Goal: Register for event/course

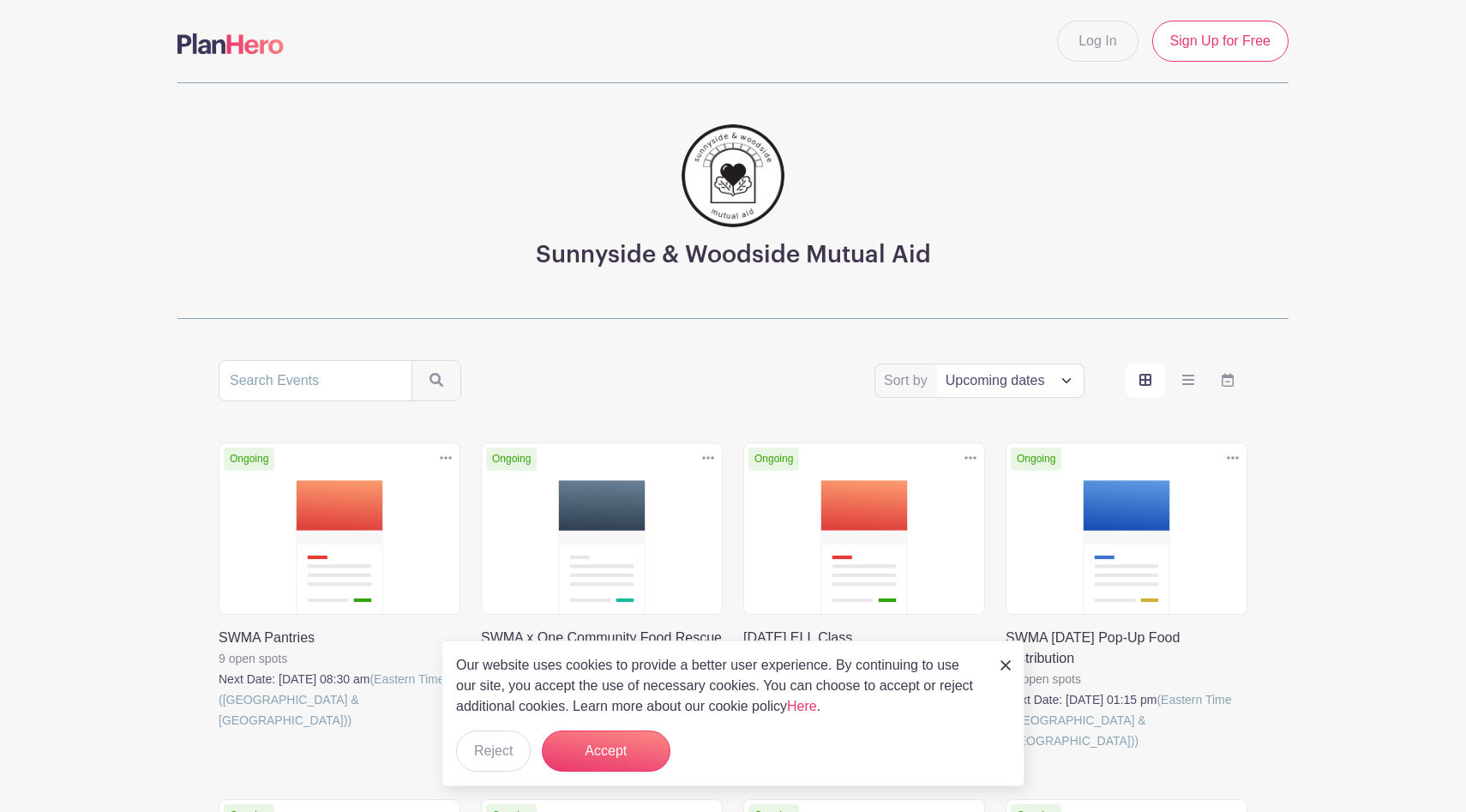
click at [219, 731] on link at bounding box center [219, 731] width 0 height 0
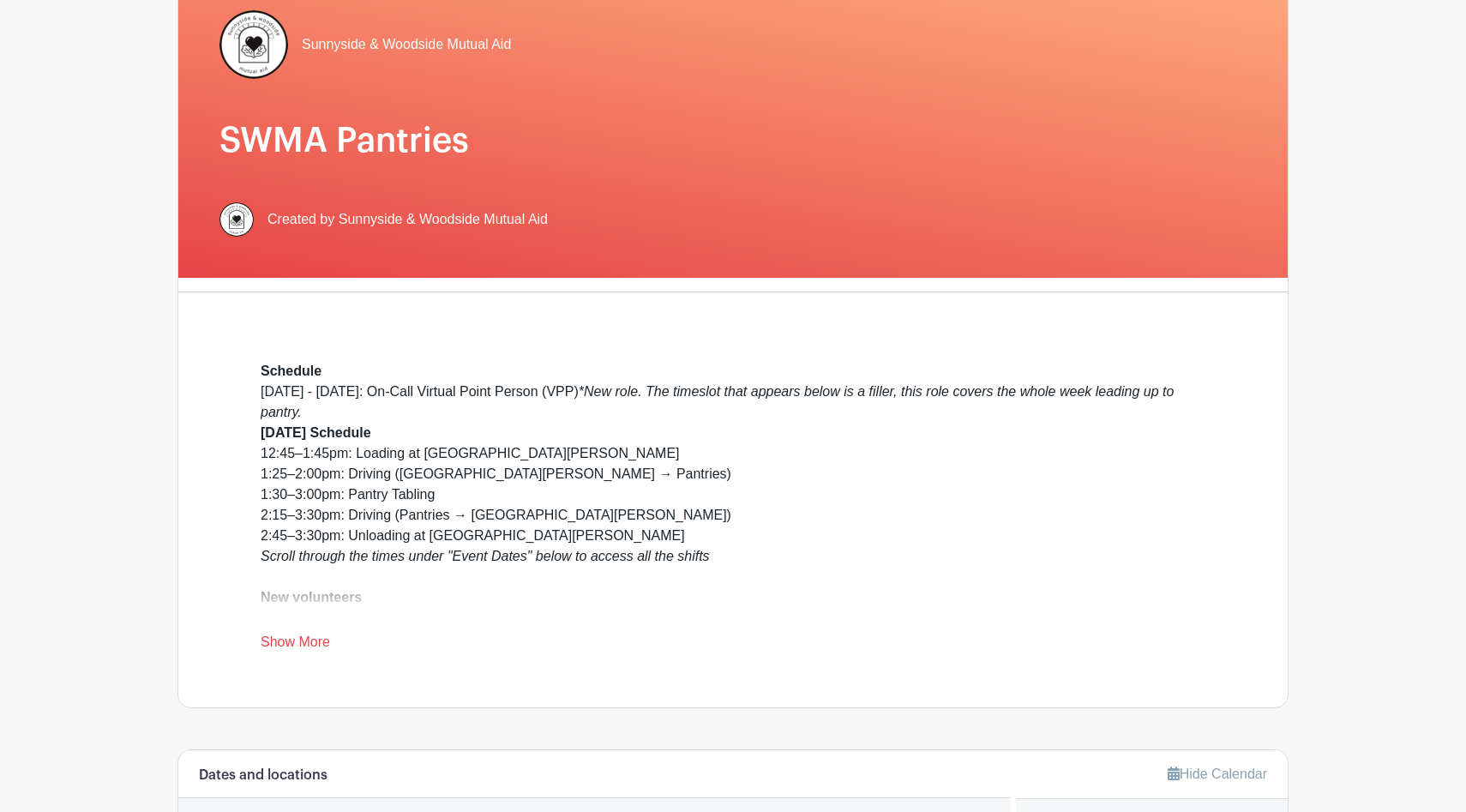
scroll to position [171, 0]
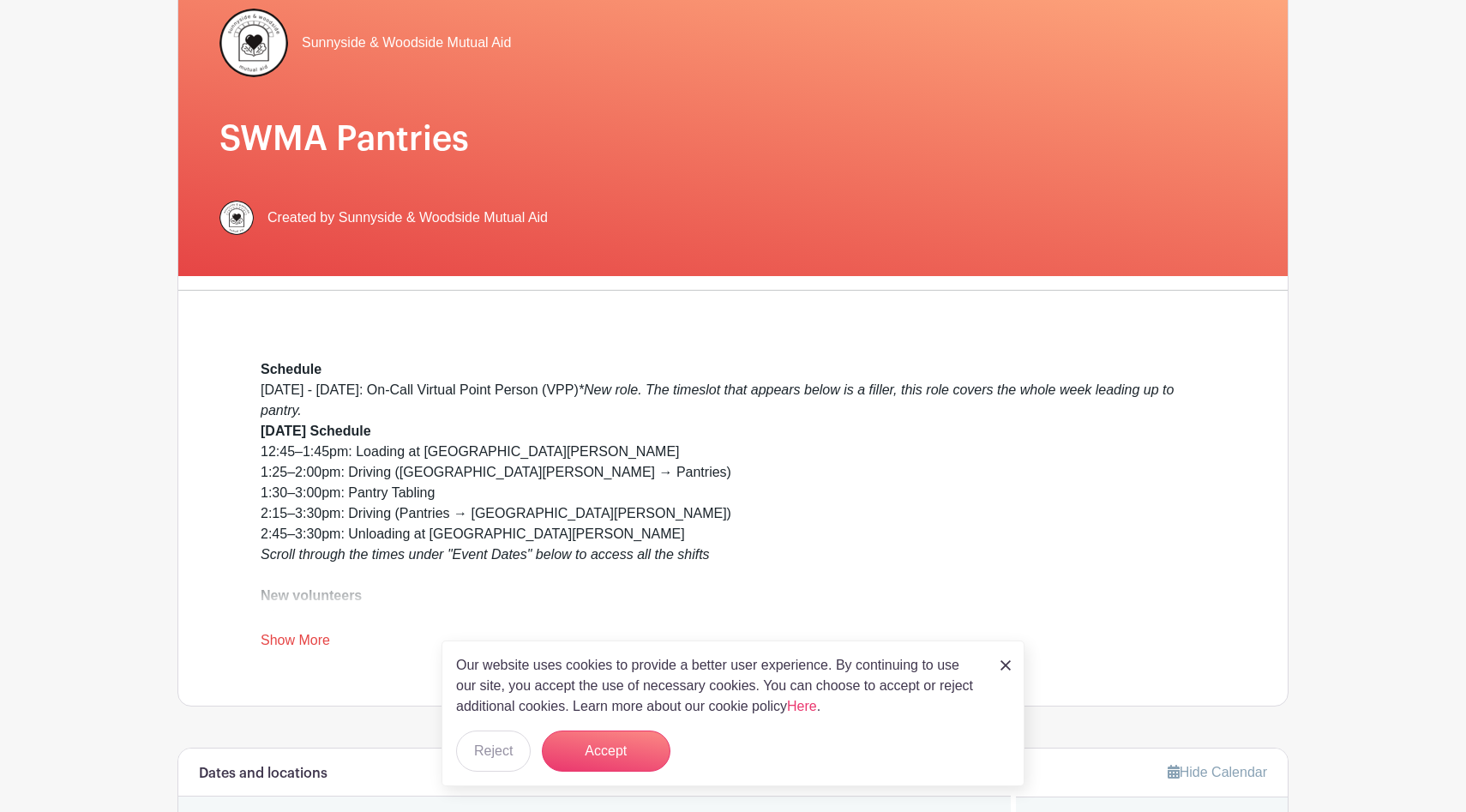
click at [299, 644] on link "Show More" at bounding box center [295, 643] width 69 height 21
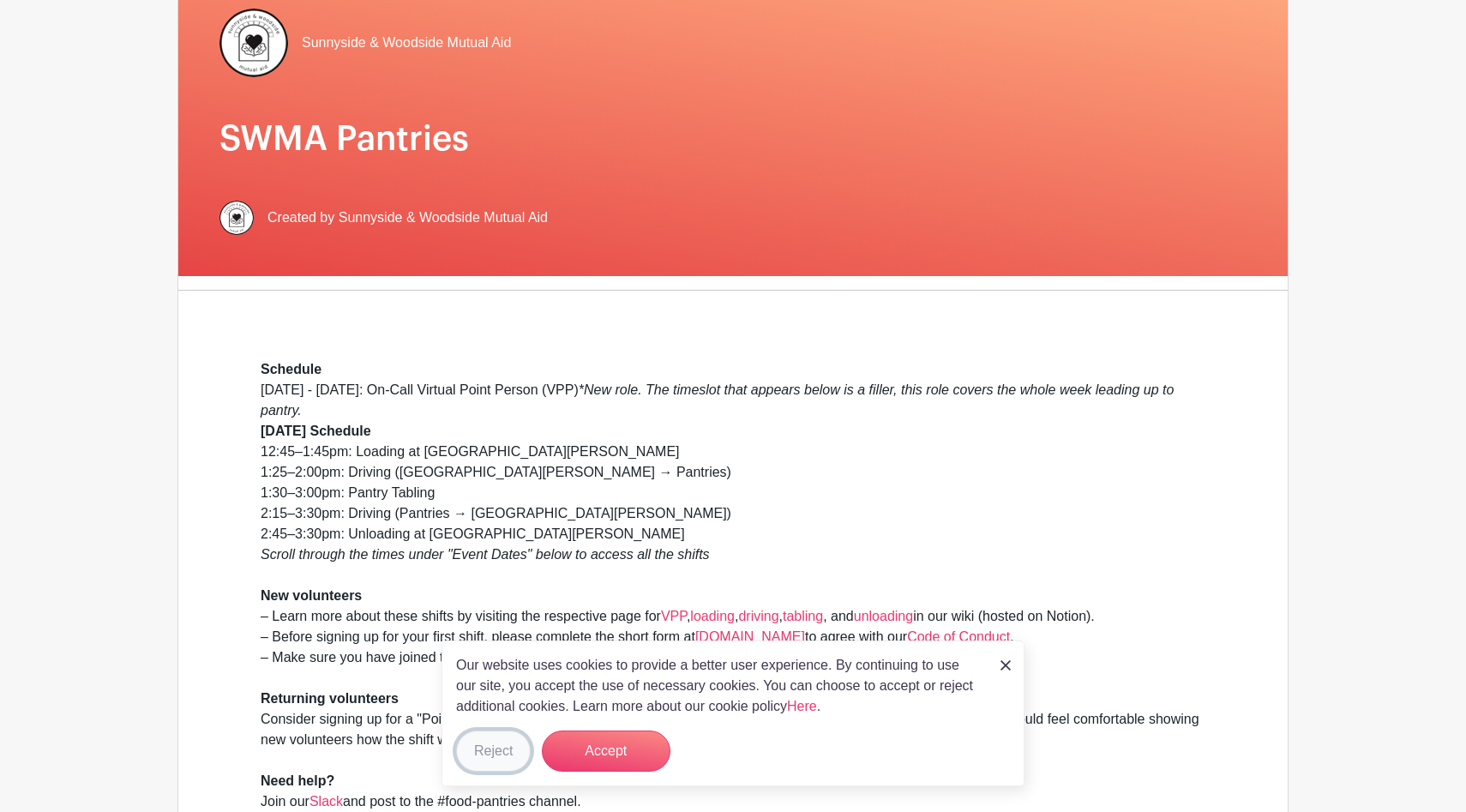
click at [495, 754] on button "Reject" at bounding box center [493, 751] width 75 height 41
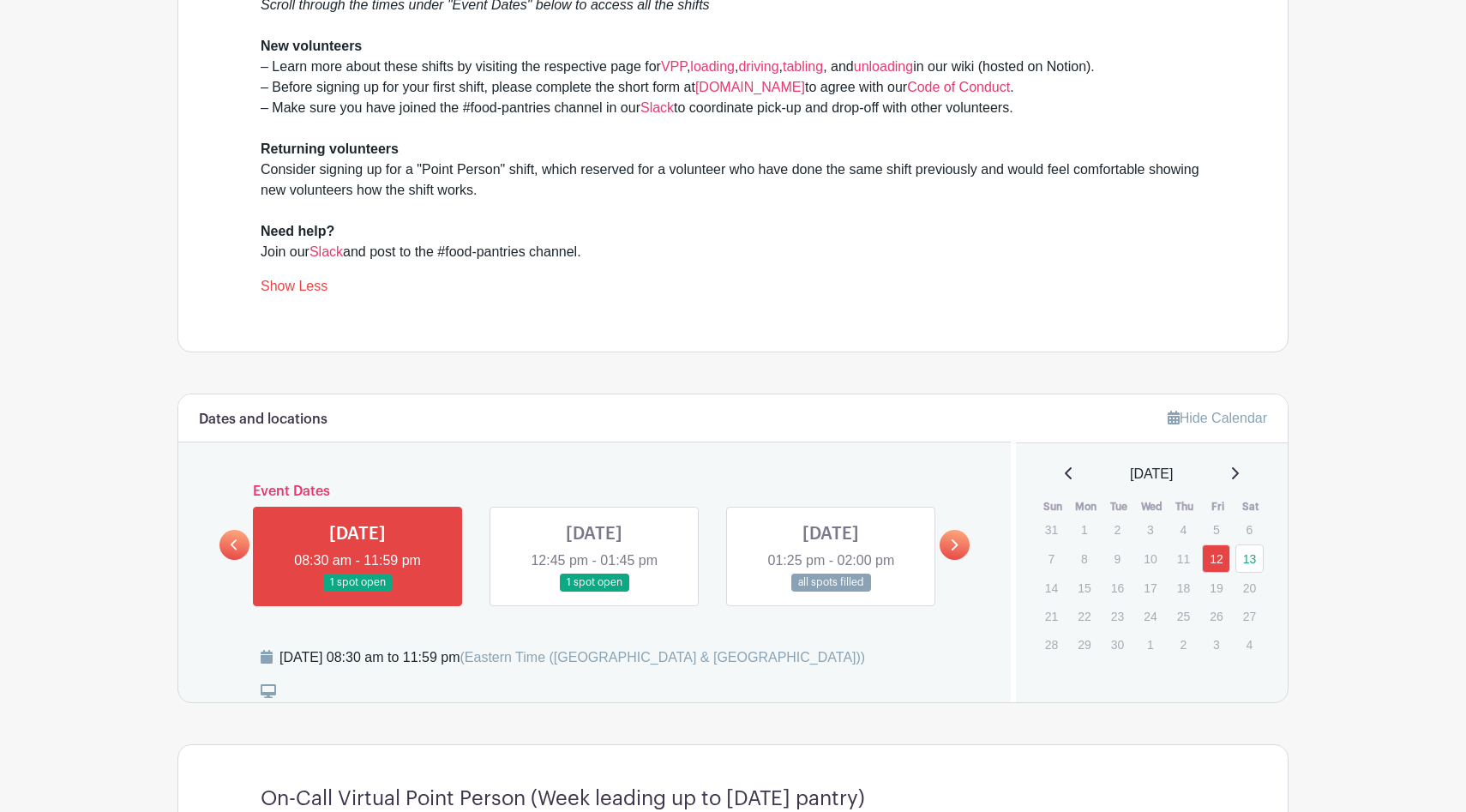
scroll to position [730, 0]
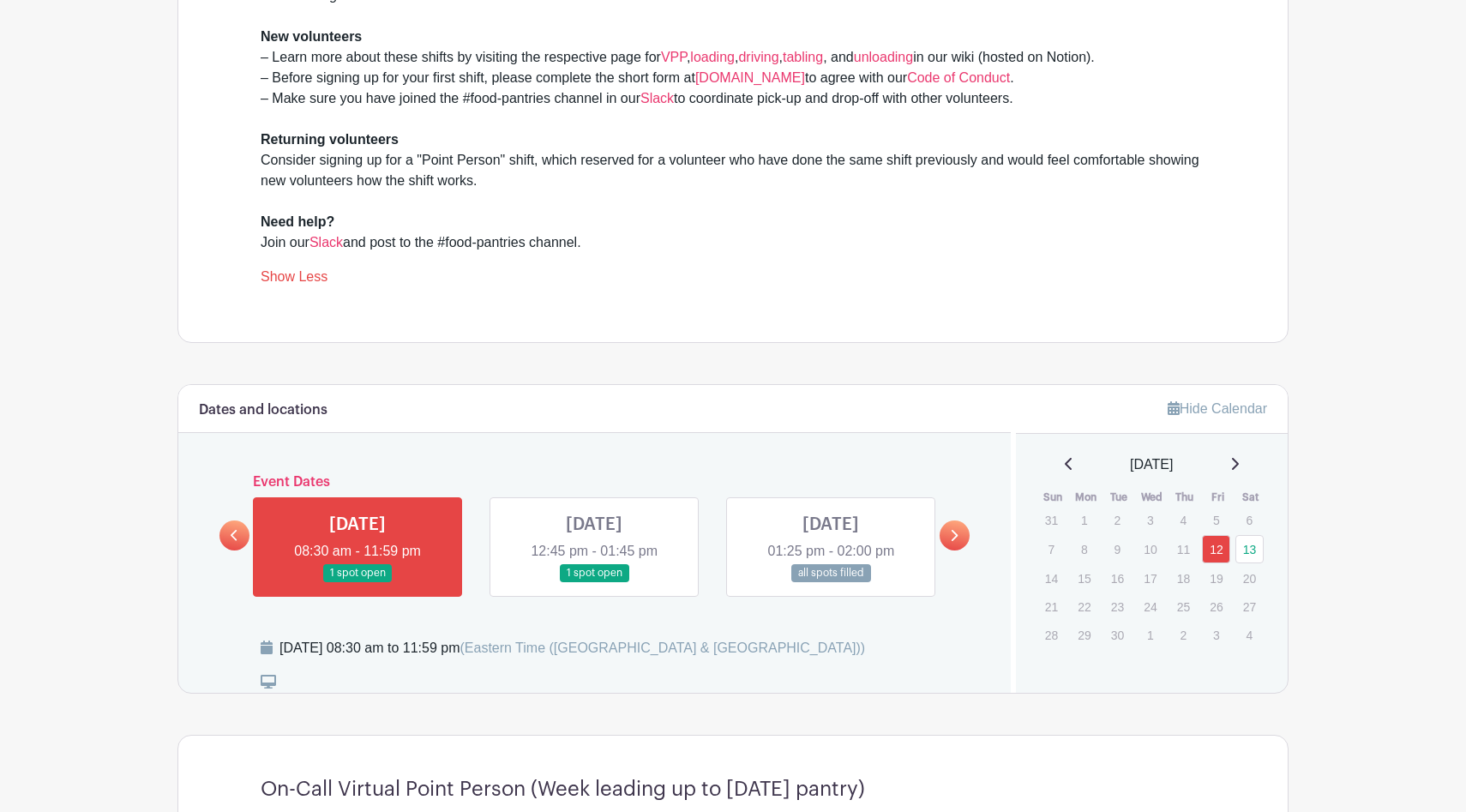
click at [482, 476] on div "Dates and locations Event Dates [DATE] 08:30 am - 11:59 pm 1 spot open [DATE] 1…" at bounding box center [594, 538] width 833 height 307
click at [594, 582] on link at bounding box center [594, 582] width 0 height 0
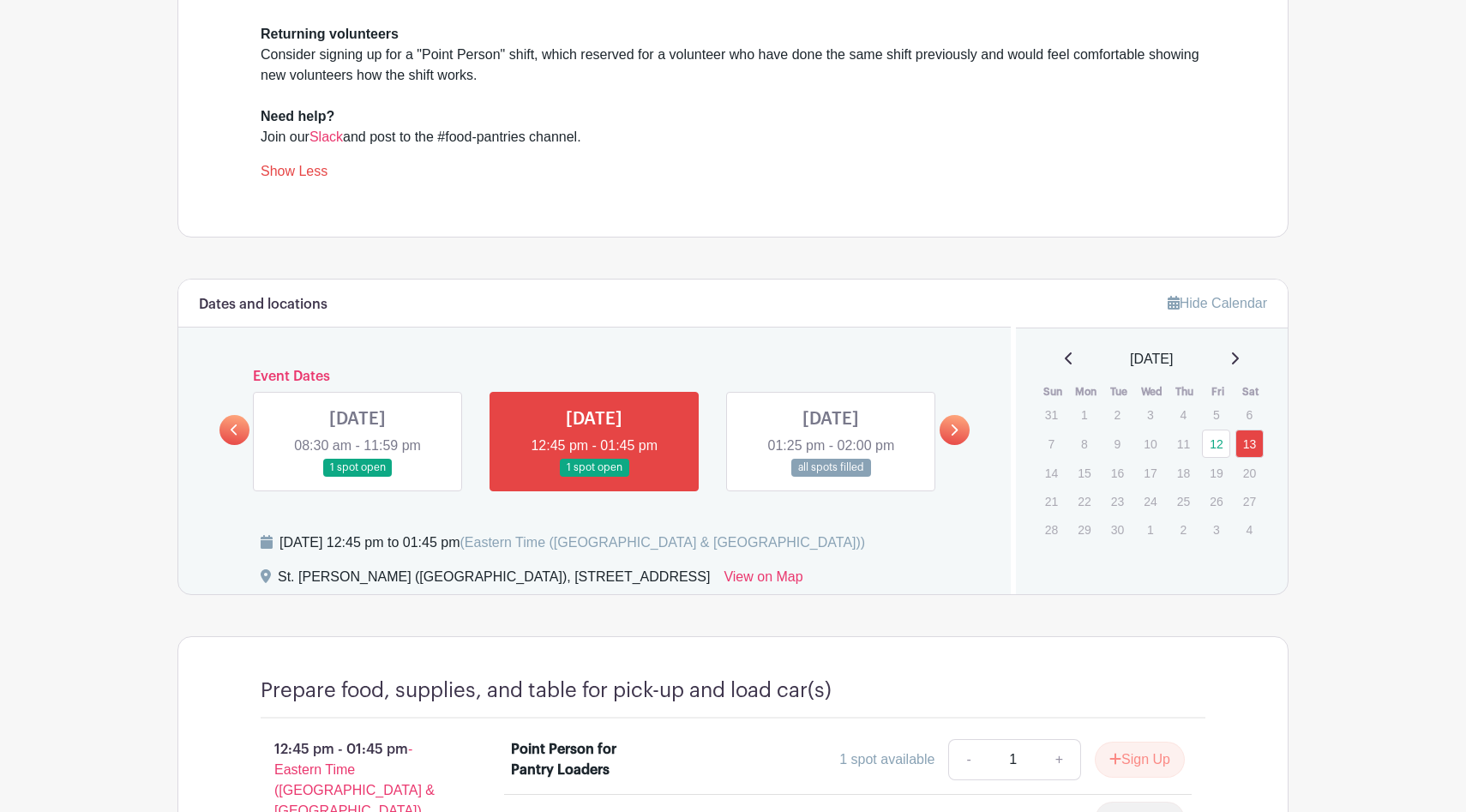
scroll to position [834, 0]
click at [955, 431] on icon at bounding box center [955, 431] width 7 height 11
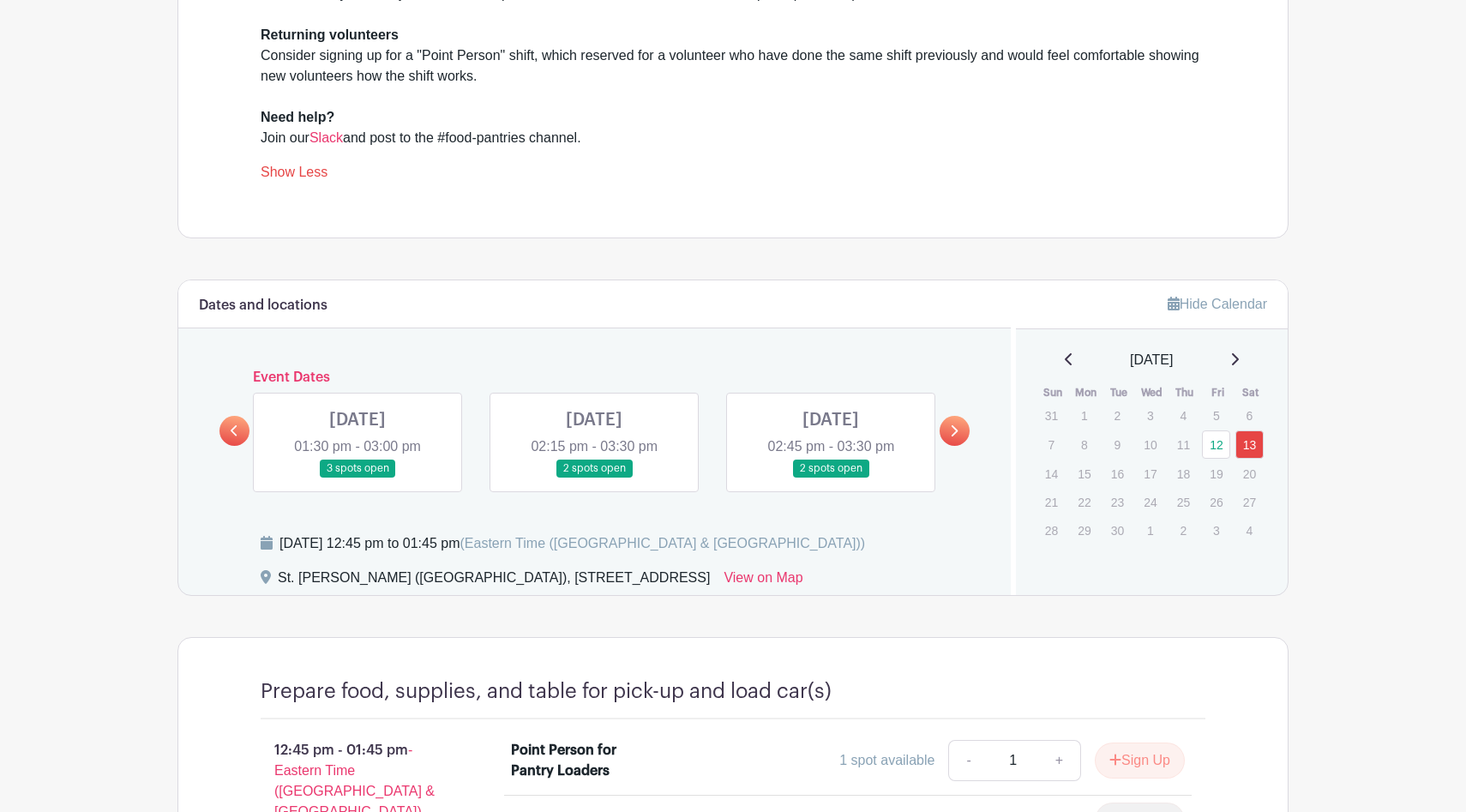
click at [358, 477] on link at bounding box center [358, 477] width 0 height 0
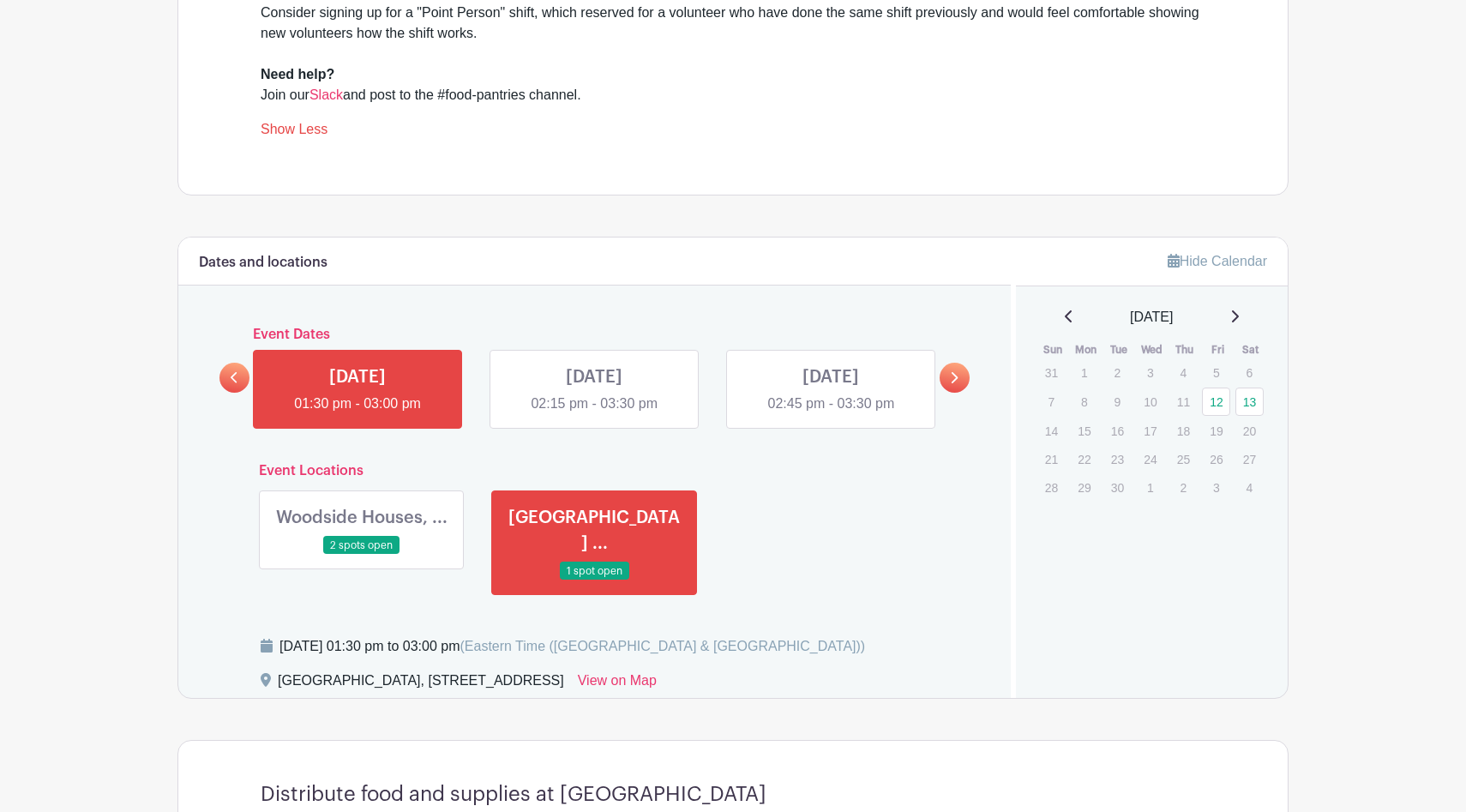
scroll to position [881, 0]
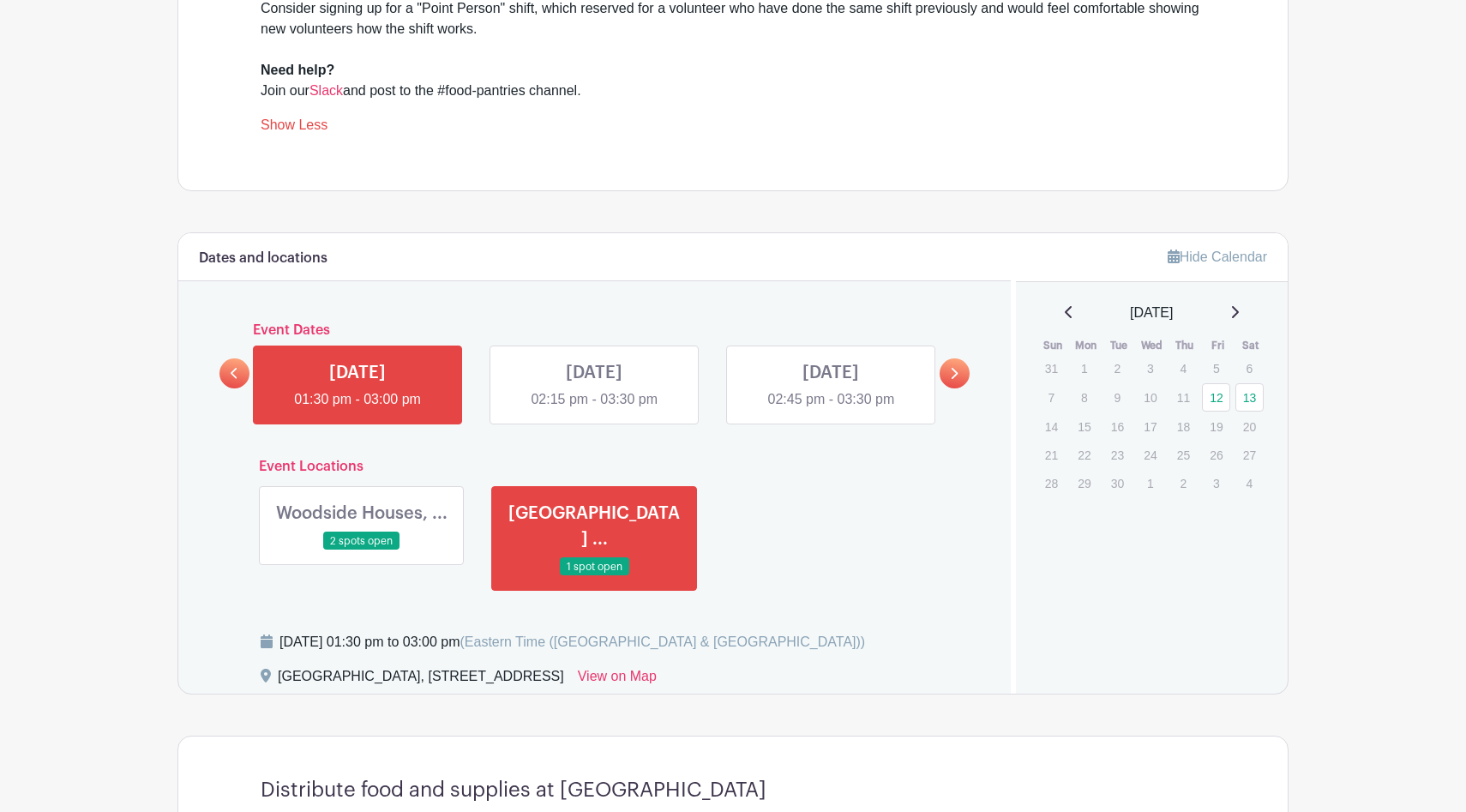
click at [594, 410] on link at bounding box center [594, 410] width 0 height 0
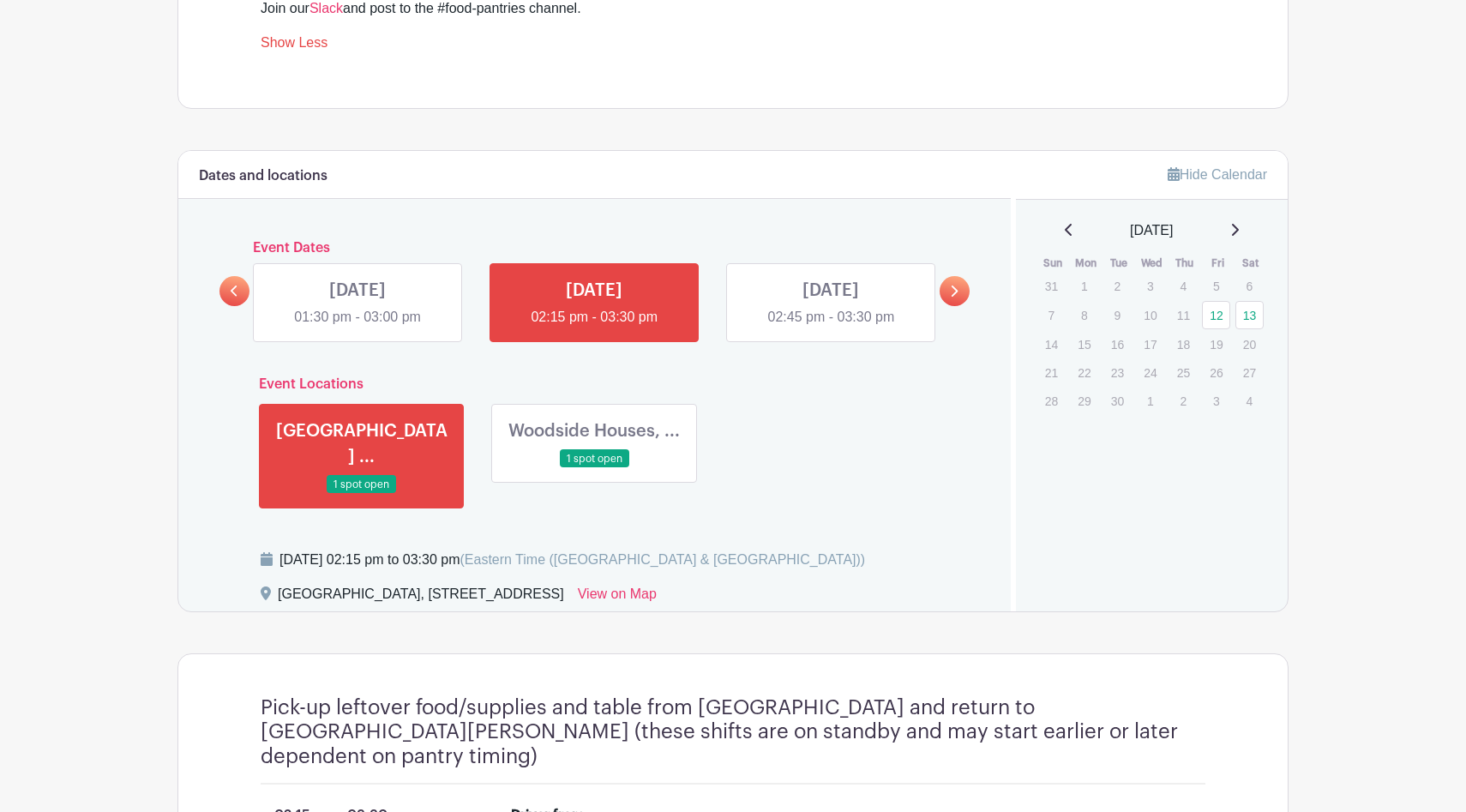
scroll to position [954, 0]
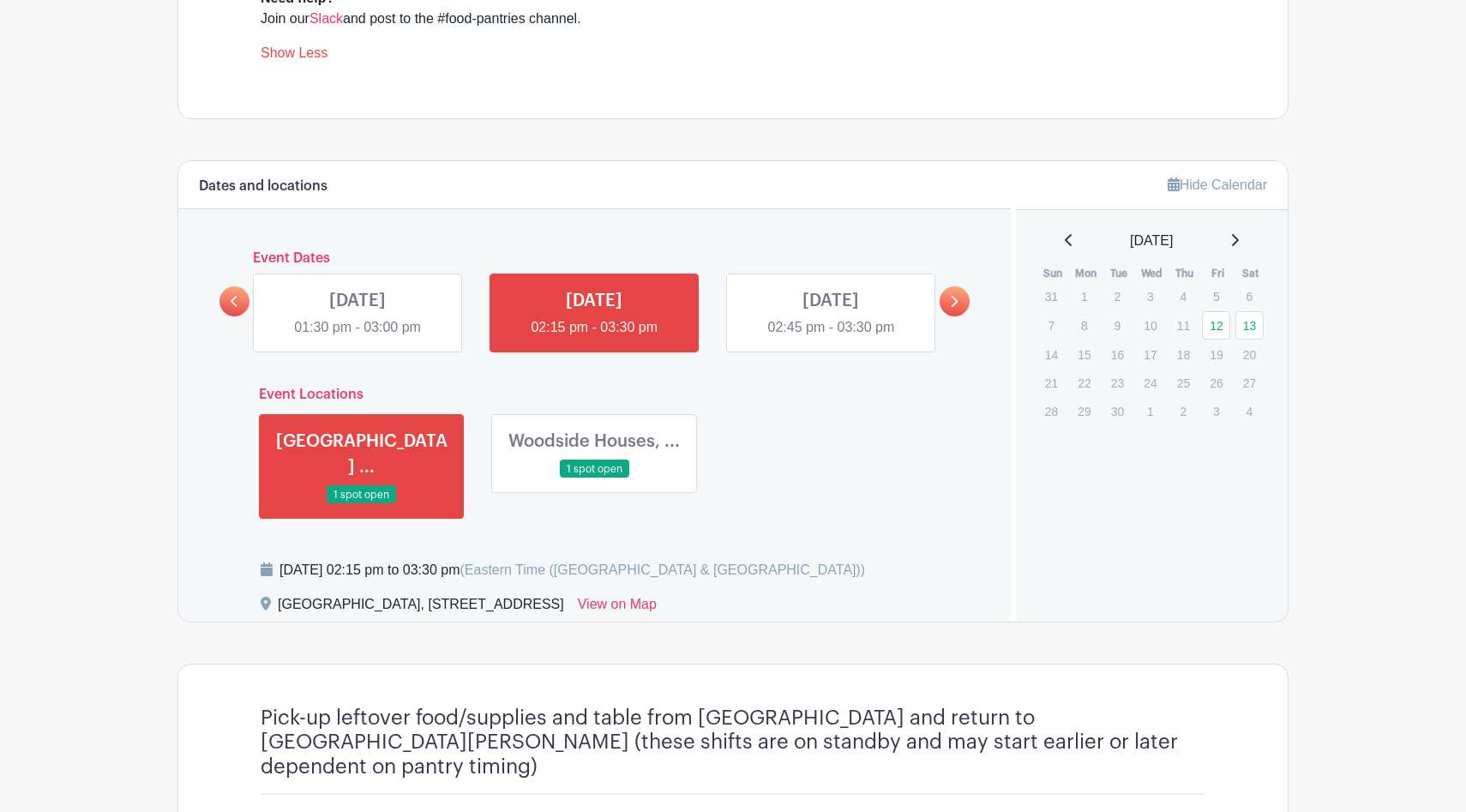
click at [358, 338] on link at bounding box center [358, 338] width 0 height 0
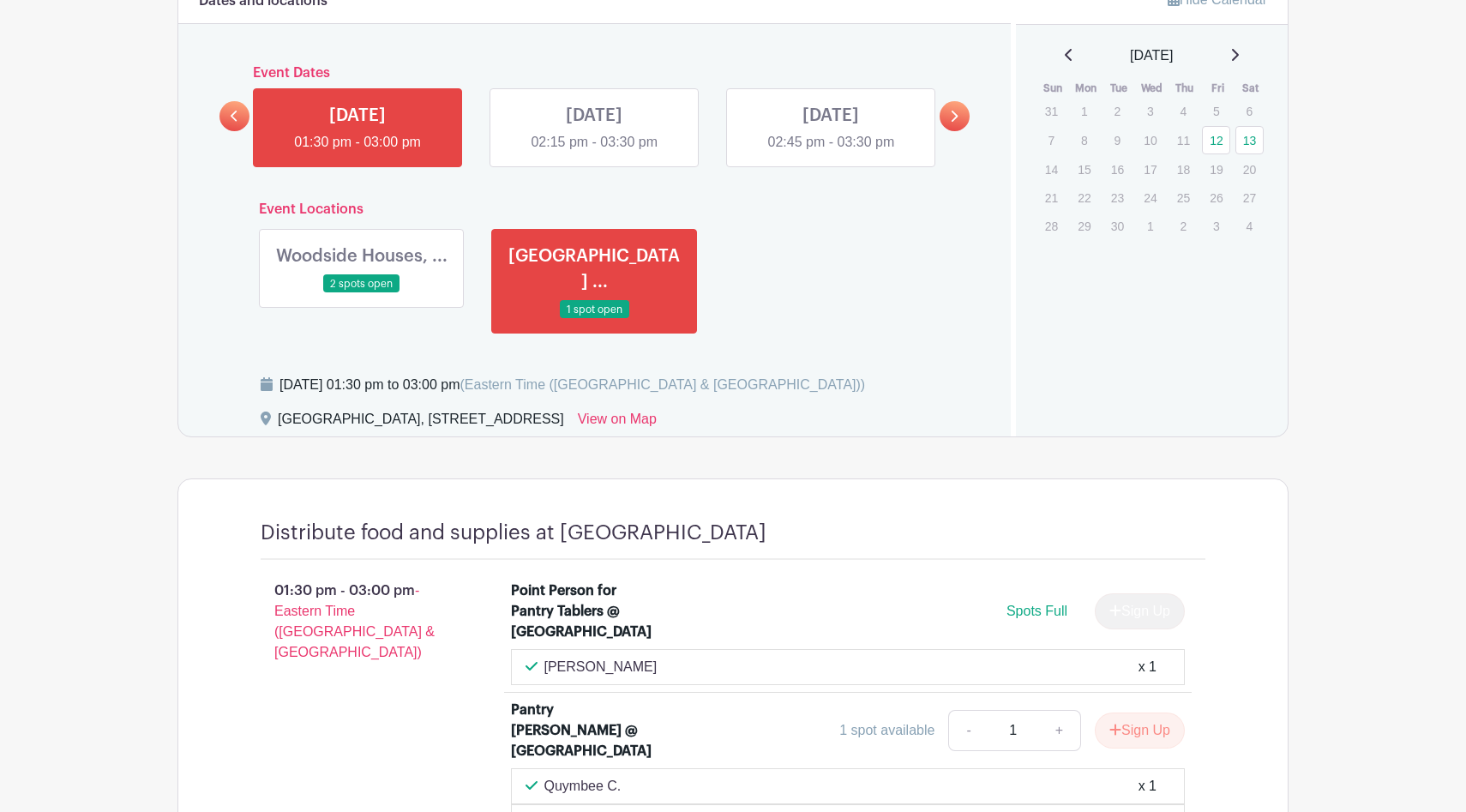
scroll to position [1091, 0]
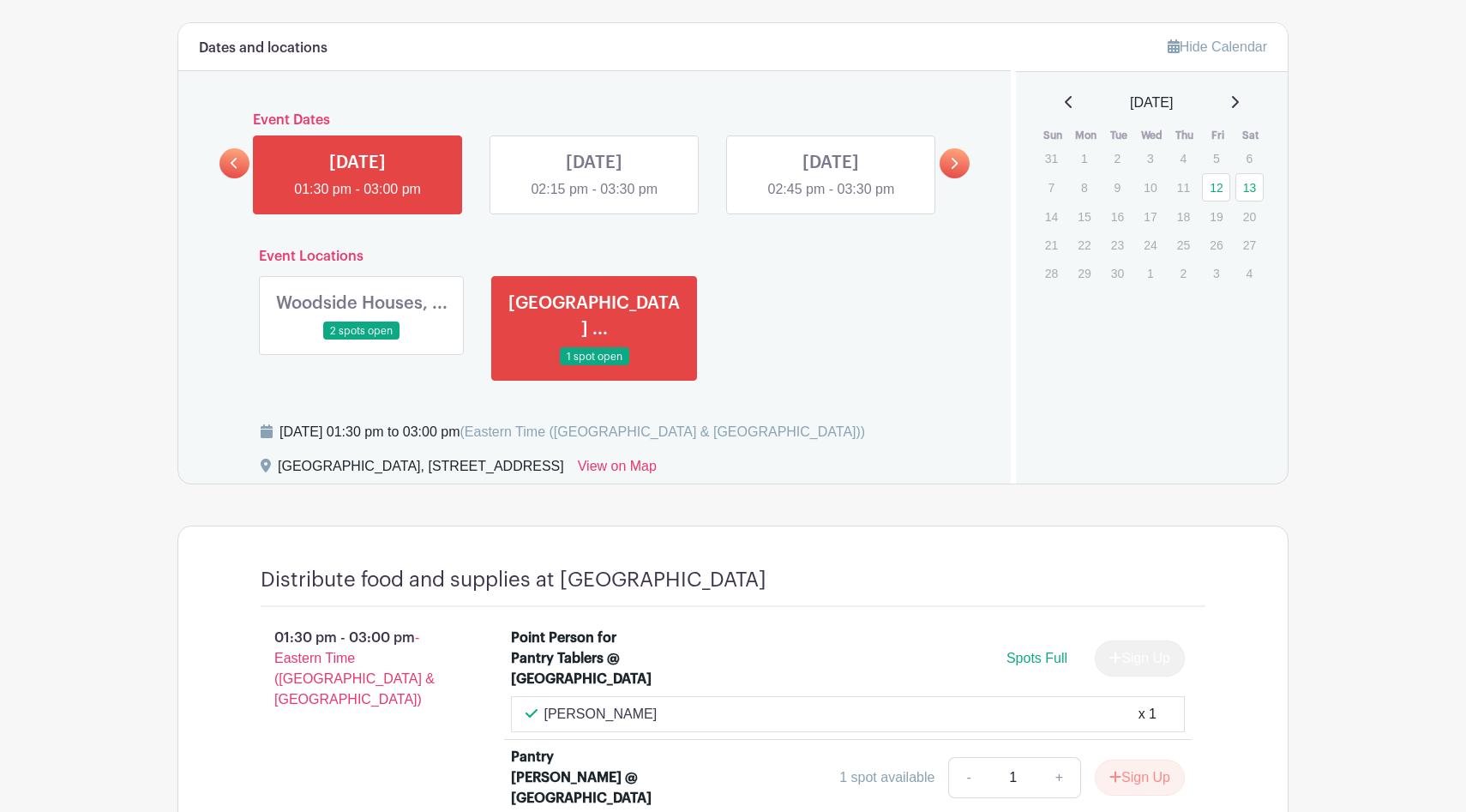
click at [235, 166] on icon at bounding box center [235, 164] width 7 height 13
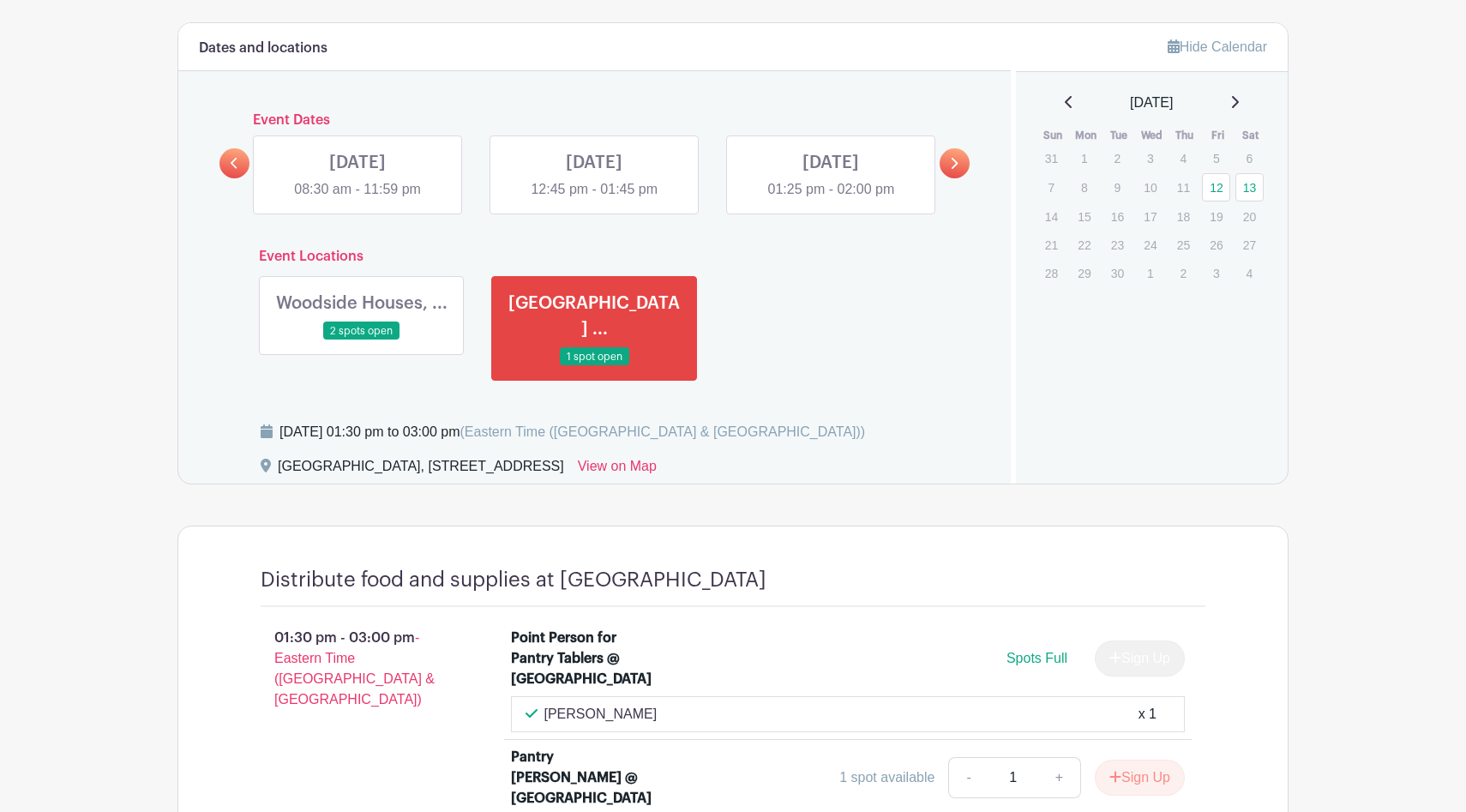
click at [831, 200] on link at bounding box center [831, 200] width 0 height 0
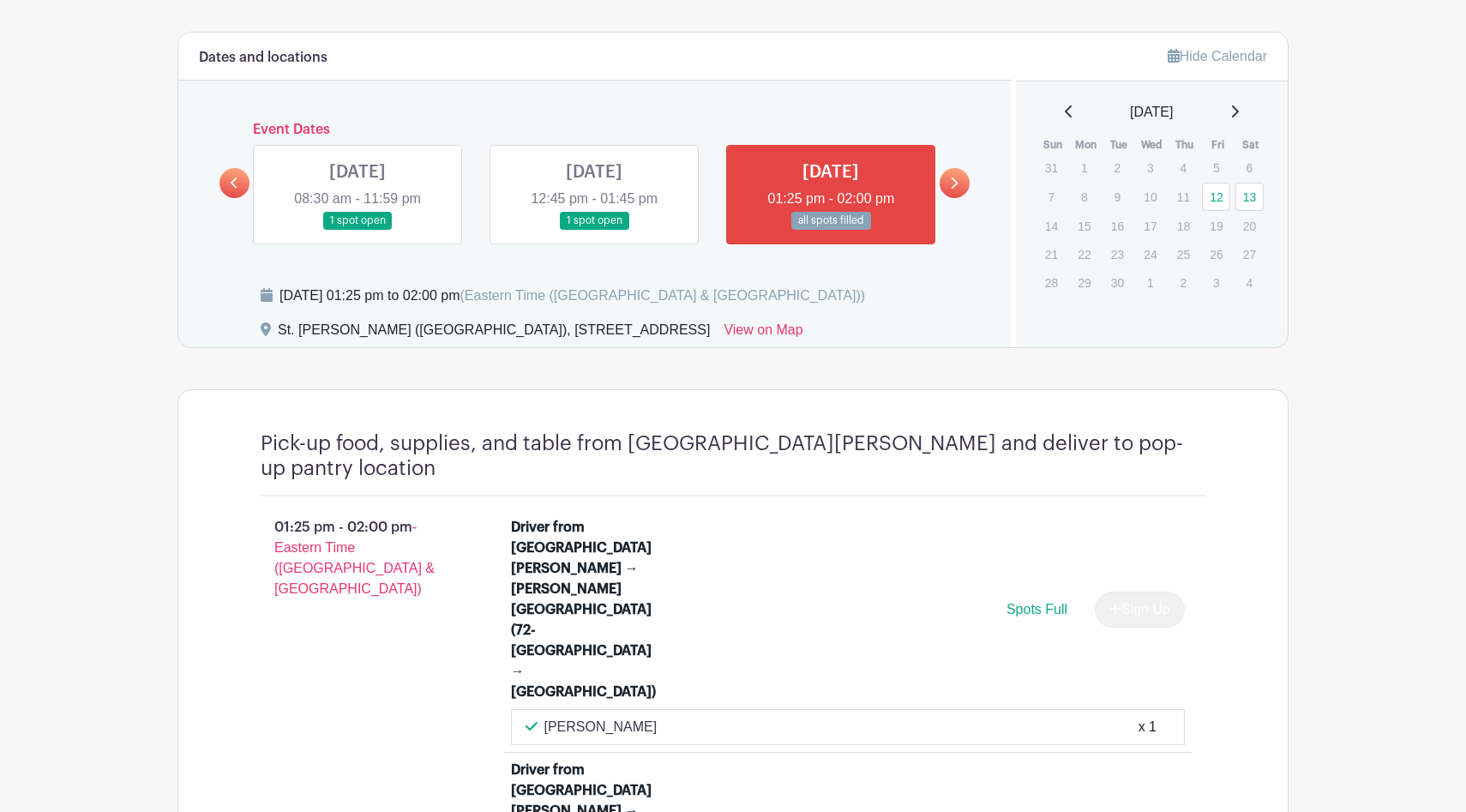
scroll to position [1064, 0]
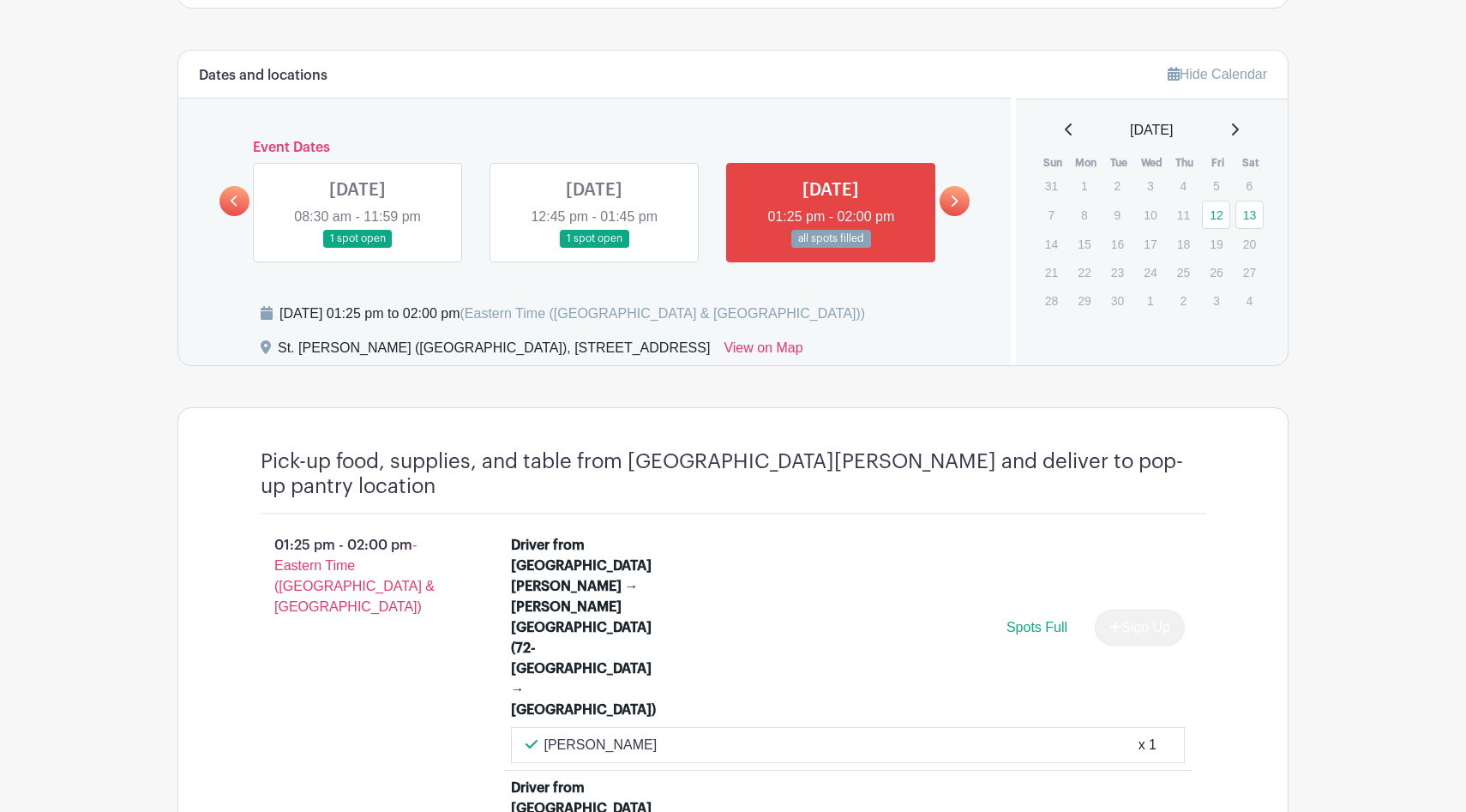
click at [956, 200] on icon at bounding box center [954, 201] width 7 height 13
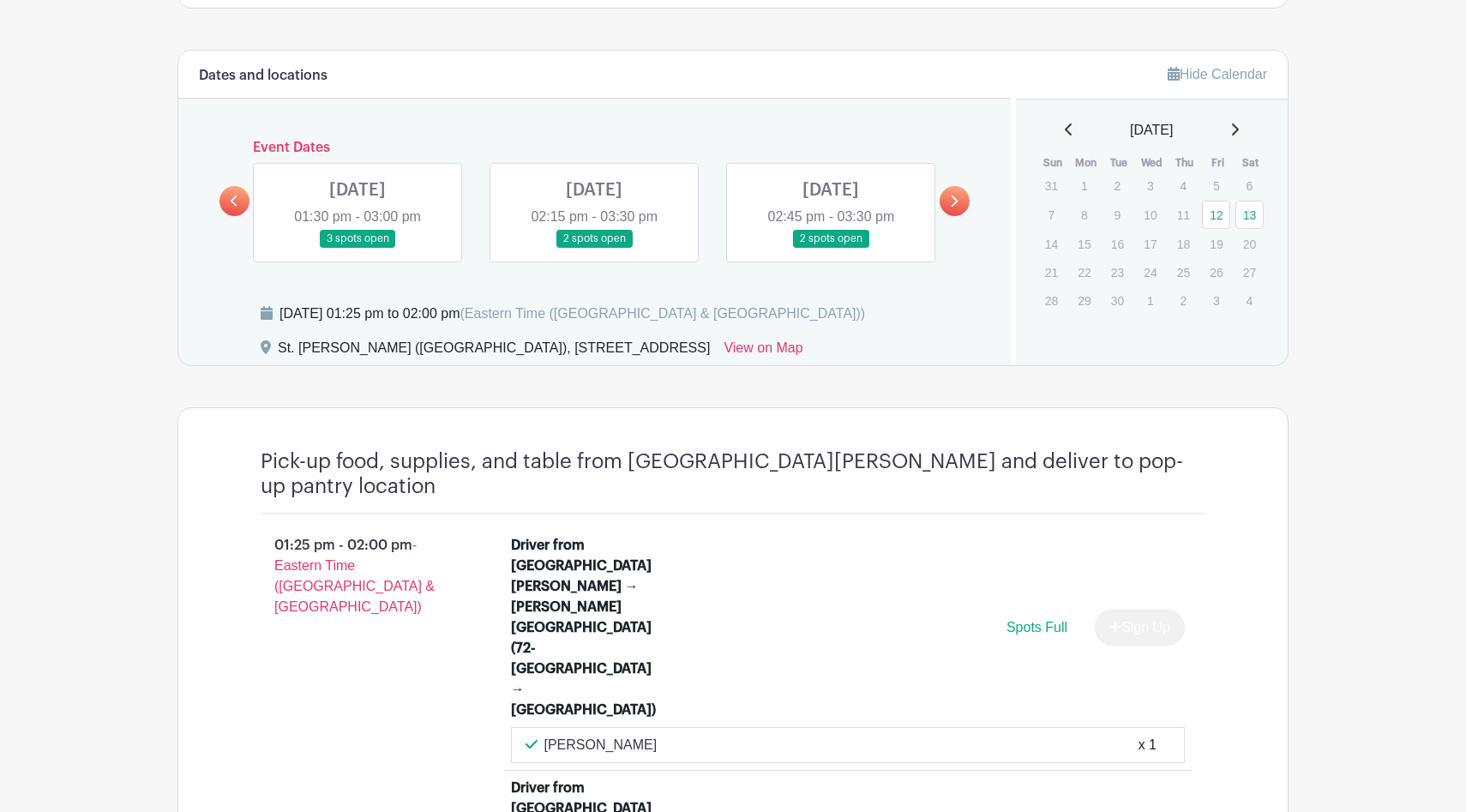
click at [831, 248] on link at bounding box center [831, 248] width 0 height 0
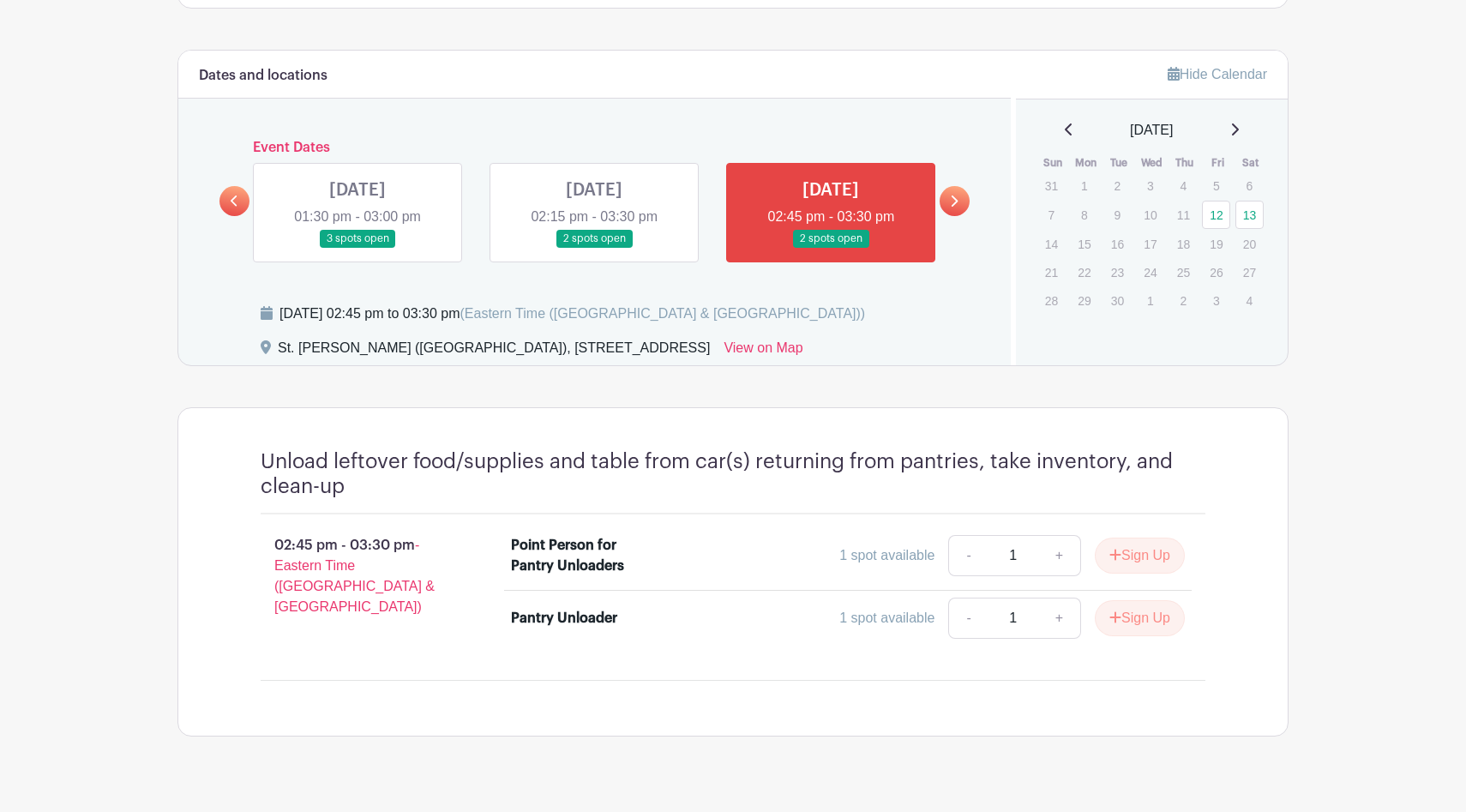
click at [954, 204] on icon at bounding box center [954, 201] width 7 height 13
click at [956, 199] on icon at bounding box center [954, 201] width 7 height 13
click at [594, 248] on link at bounding box center [594, 248] width 0 height 0
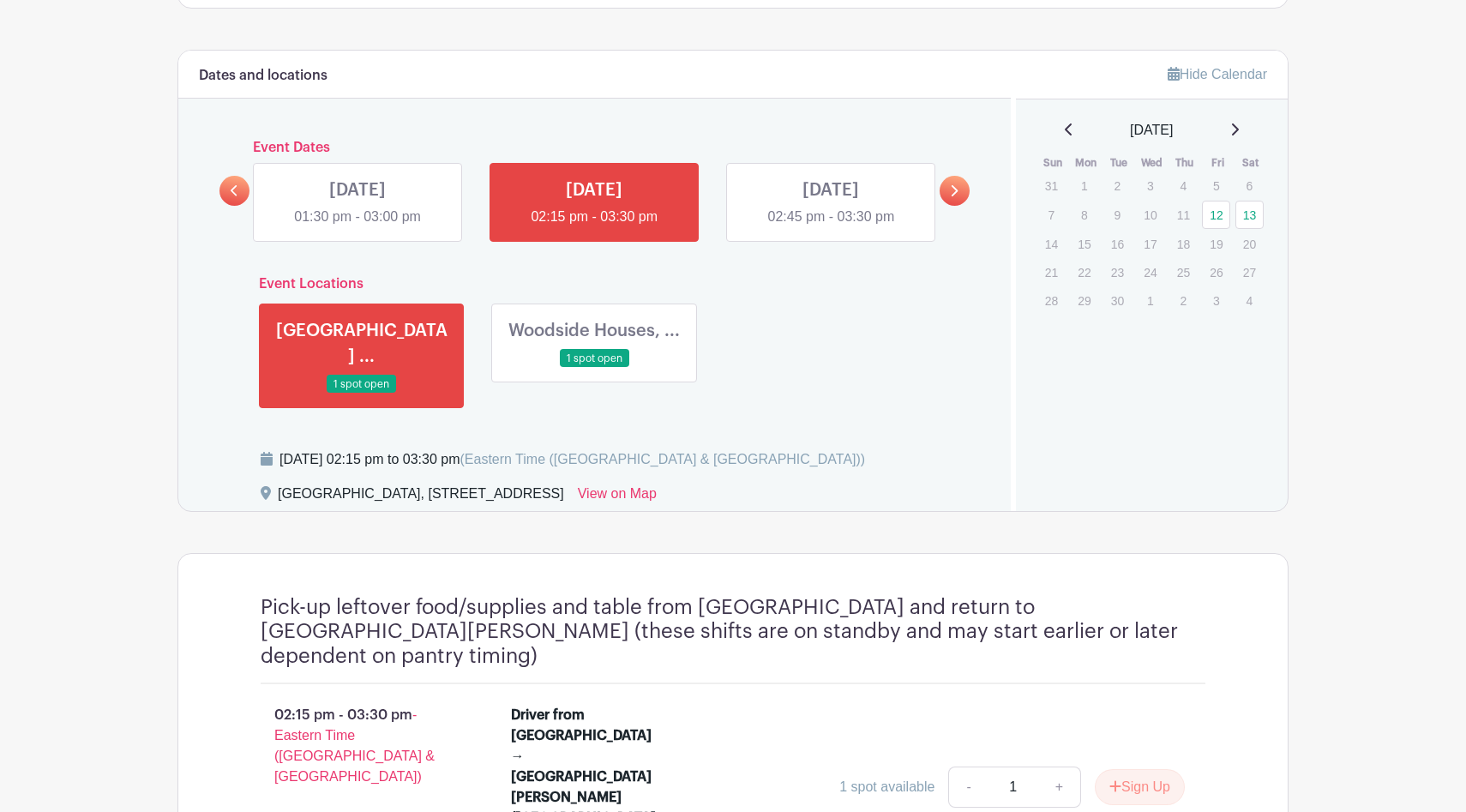
scroll to position [1218, 0]
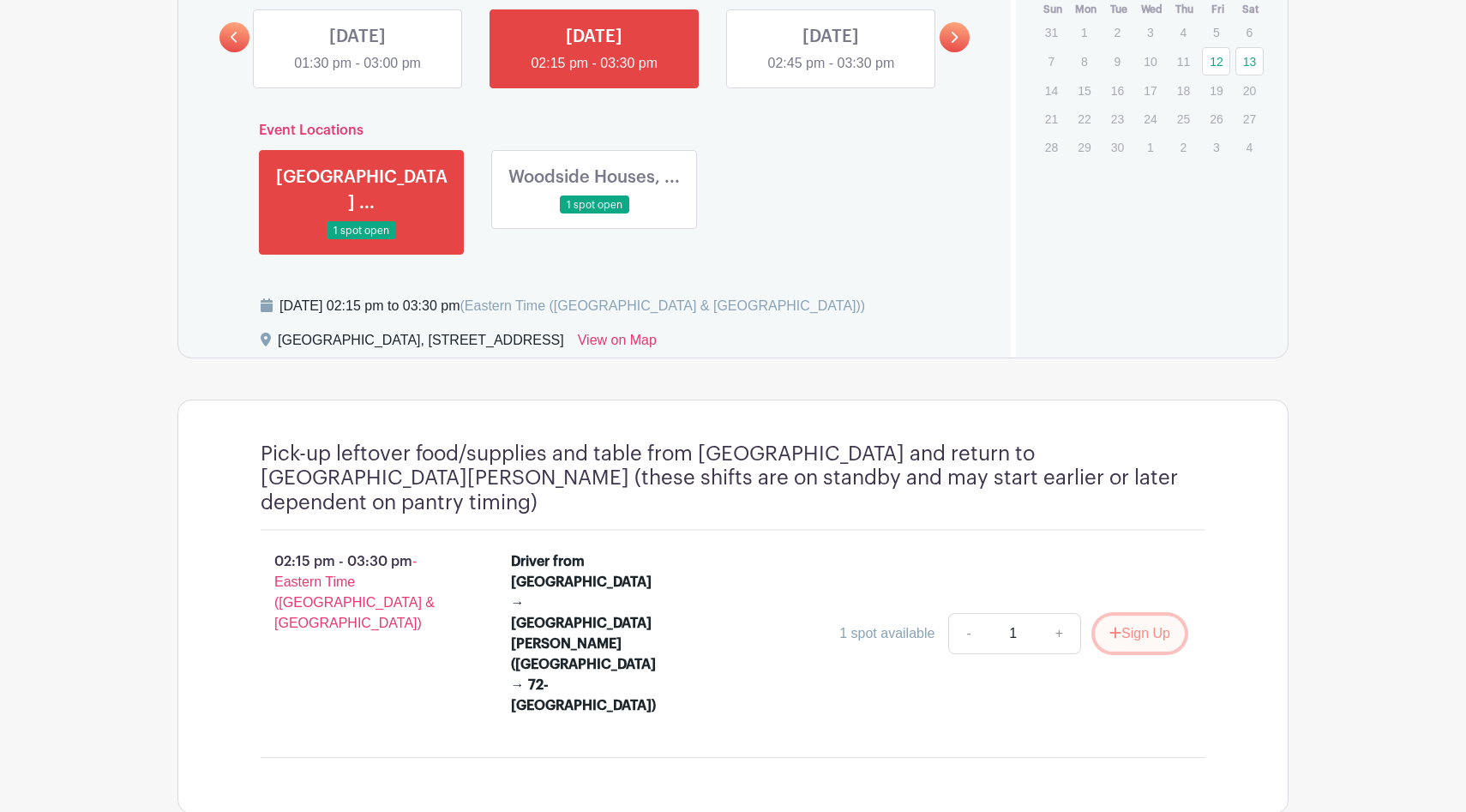
click at [1131, 616] on button "Sign Up" at bounding box center [1140, 634] width 90 height 36
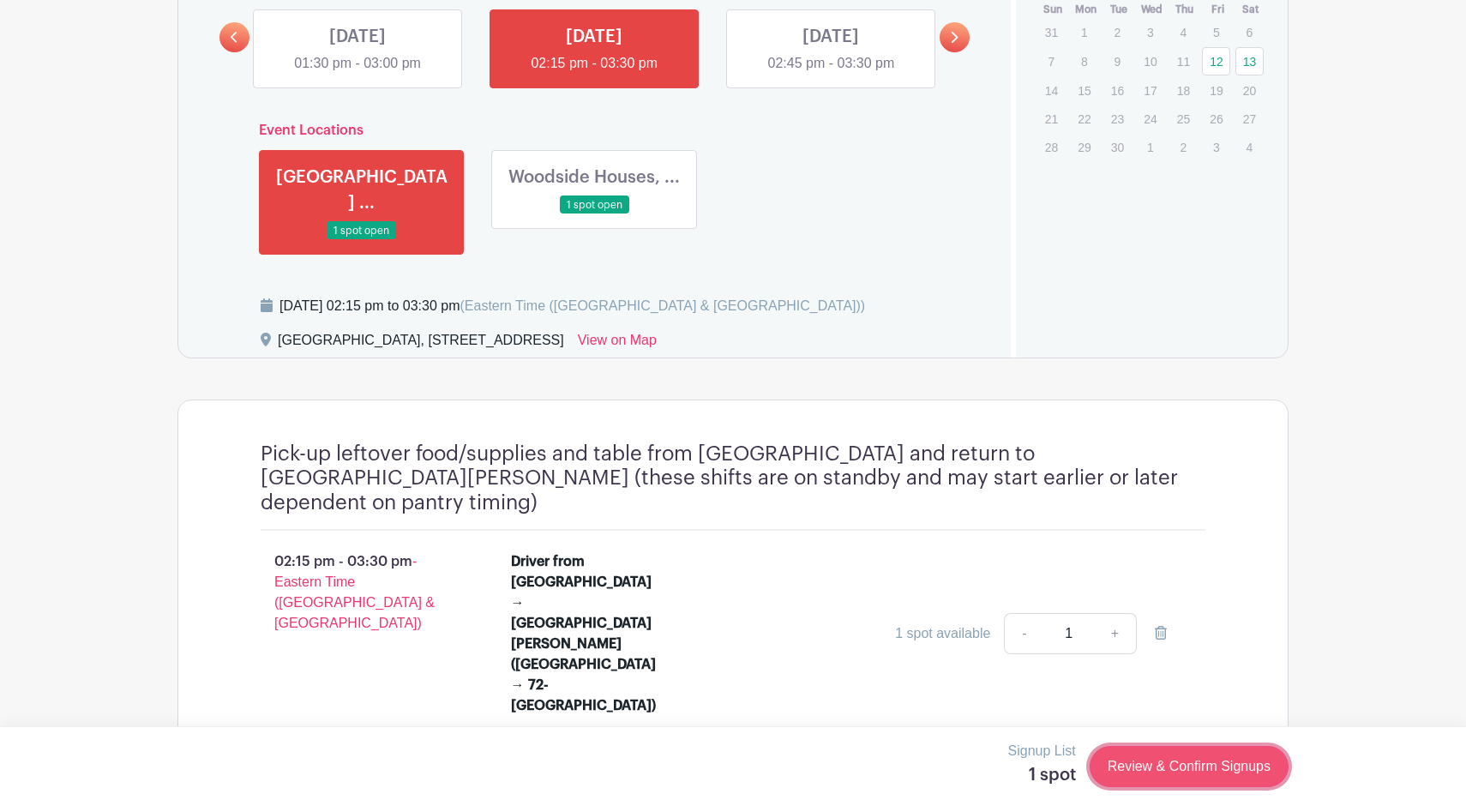
click at [1142, 763] on link "Review & Confirm Signups" at bounding box center [1189, 766] width 199 height 41
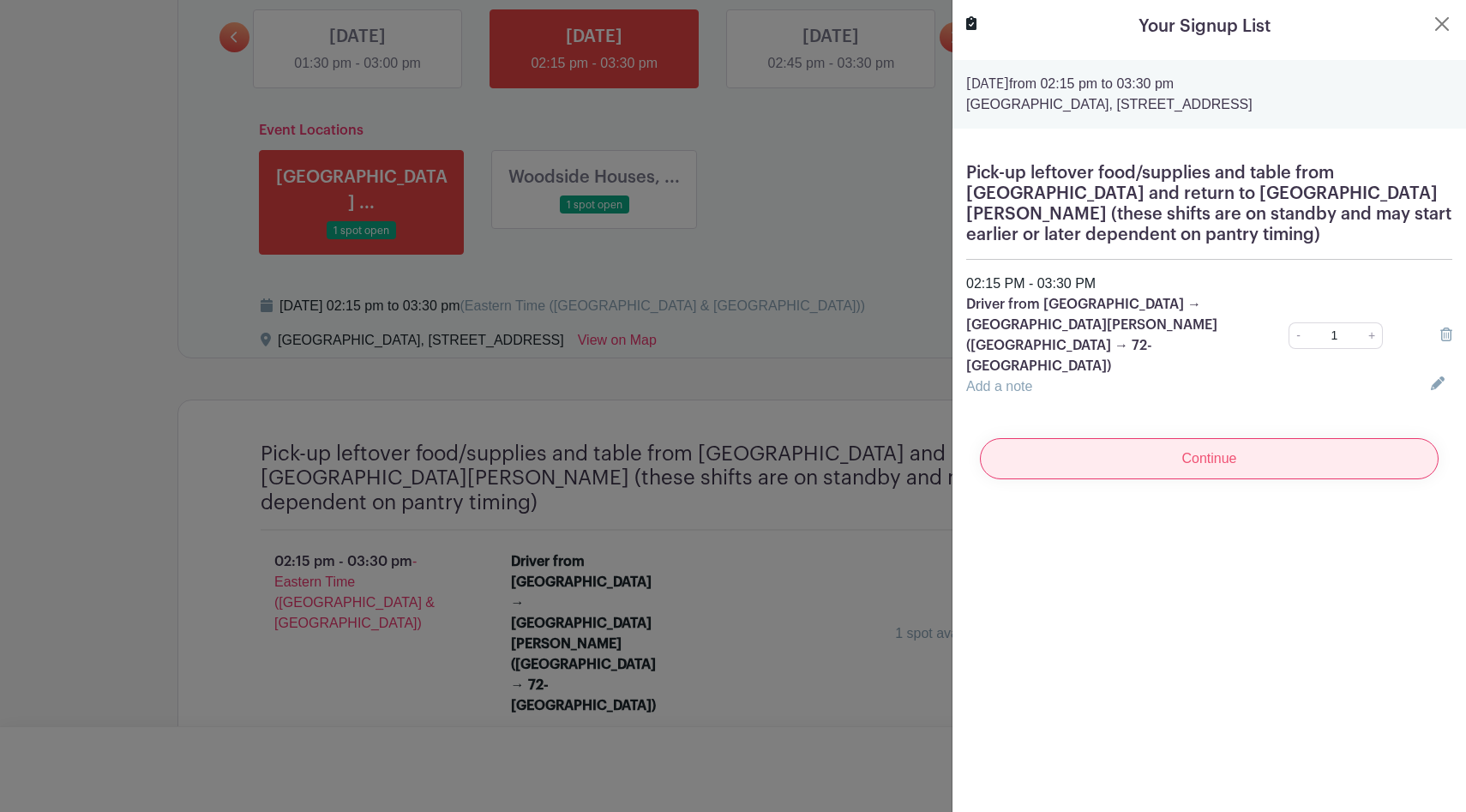
click at [1108, 461] on input "Continue" at bounding box center [1209, 459] width 459 height 41
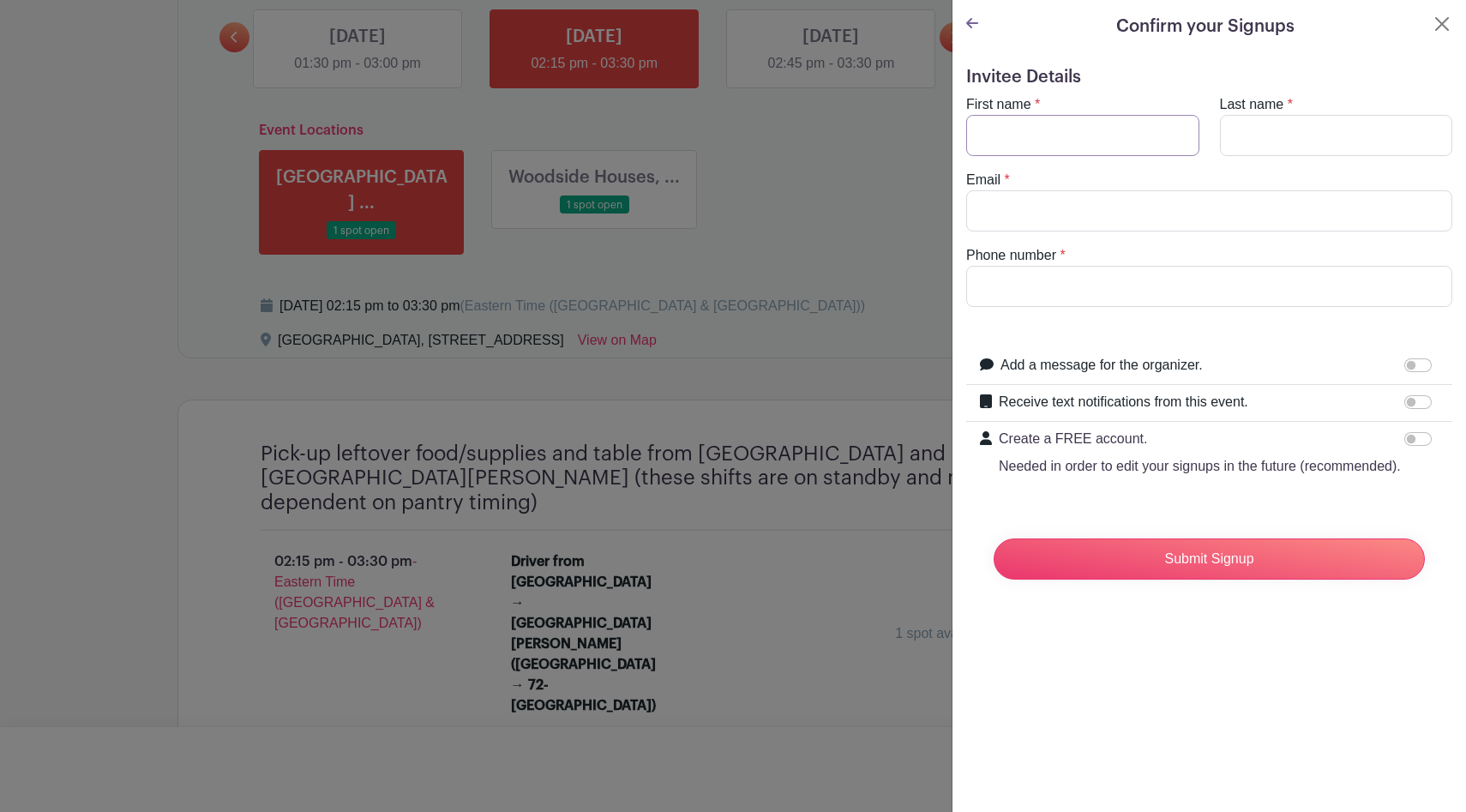
click at [1035, 139] on input "First name" at bounding box center [1083, 135] width 234 height 41
type input "[PERSON_NAME]"
type input "[PERSON_NAME][EMAIL_ADDRESS][PERSON_NAME][DOMAIN_NAME]"
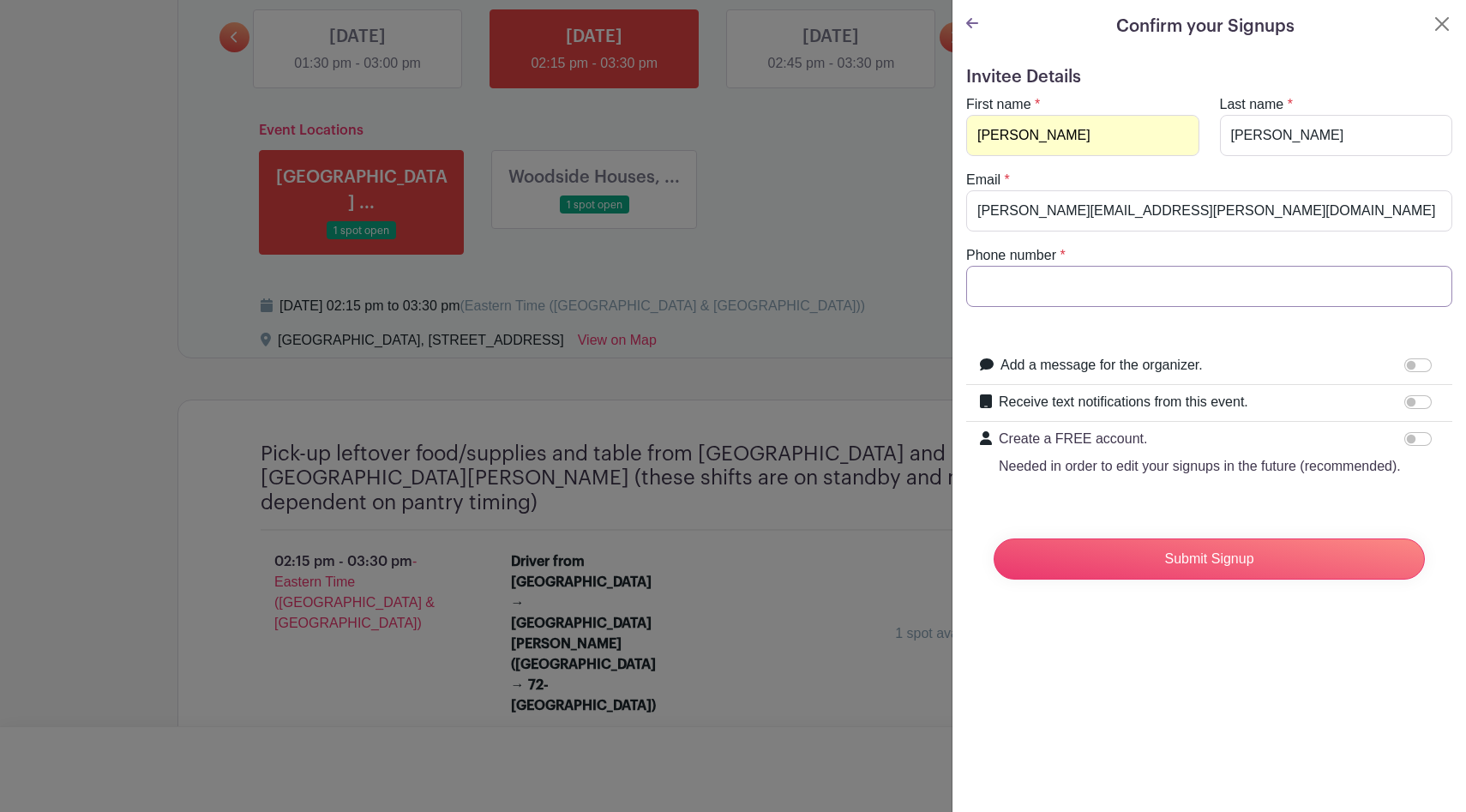
type input "9178425843"
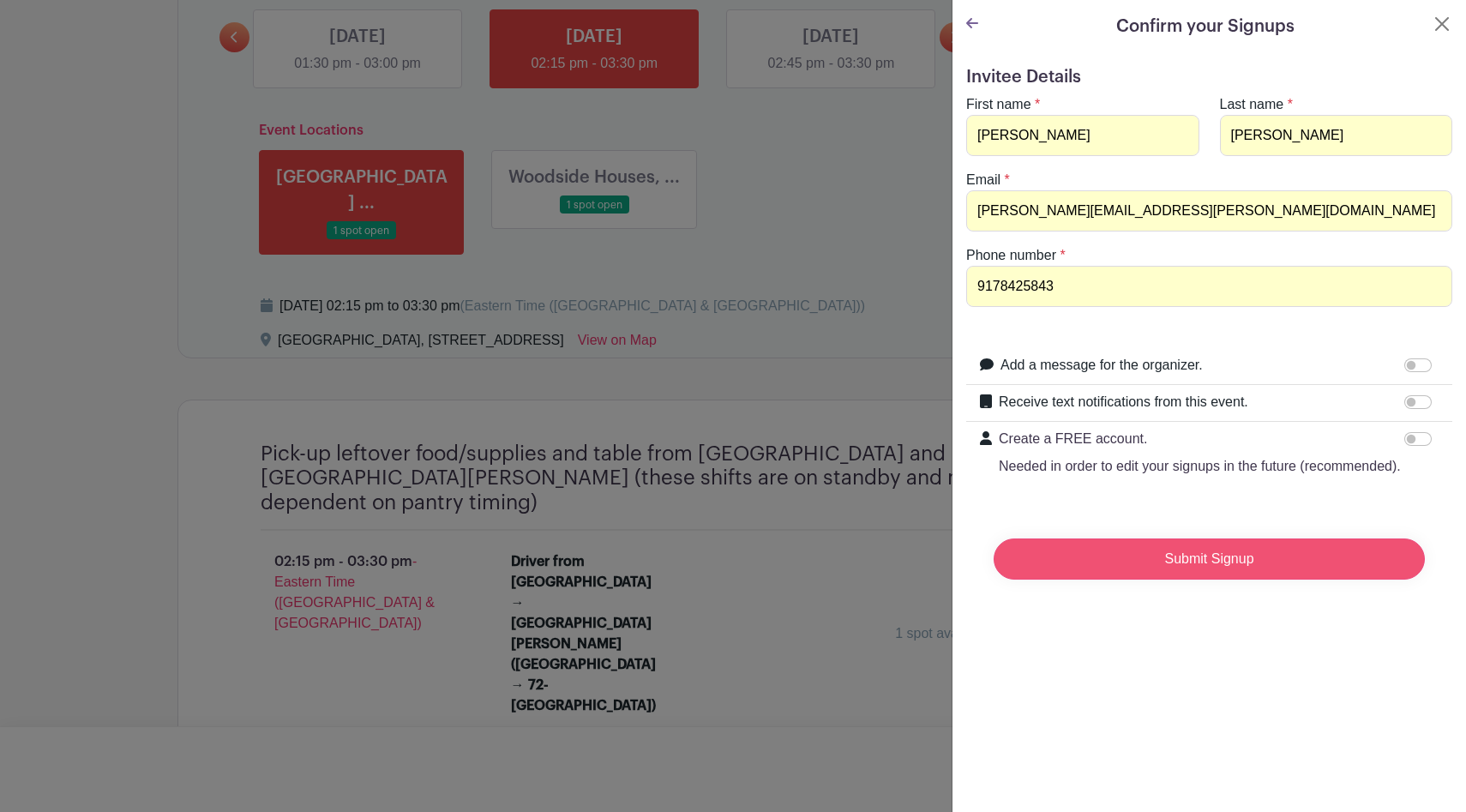
click at [1101, 551] on input "Submit Signup" at bounding box center [1210, 559] width 432 height 41
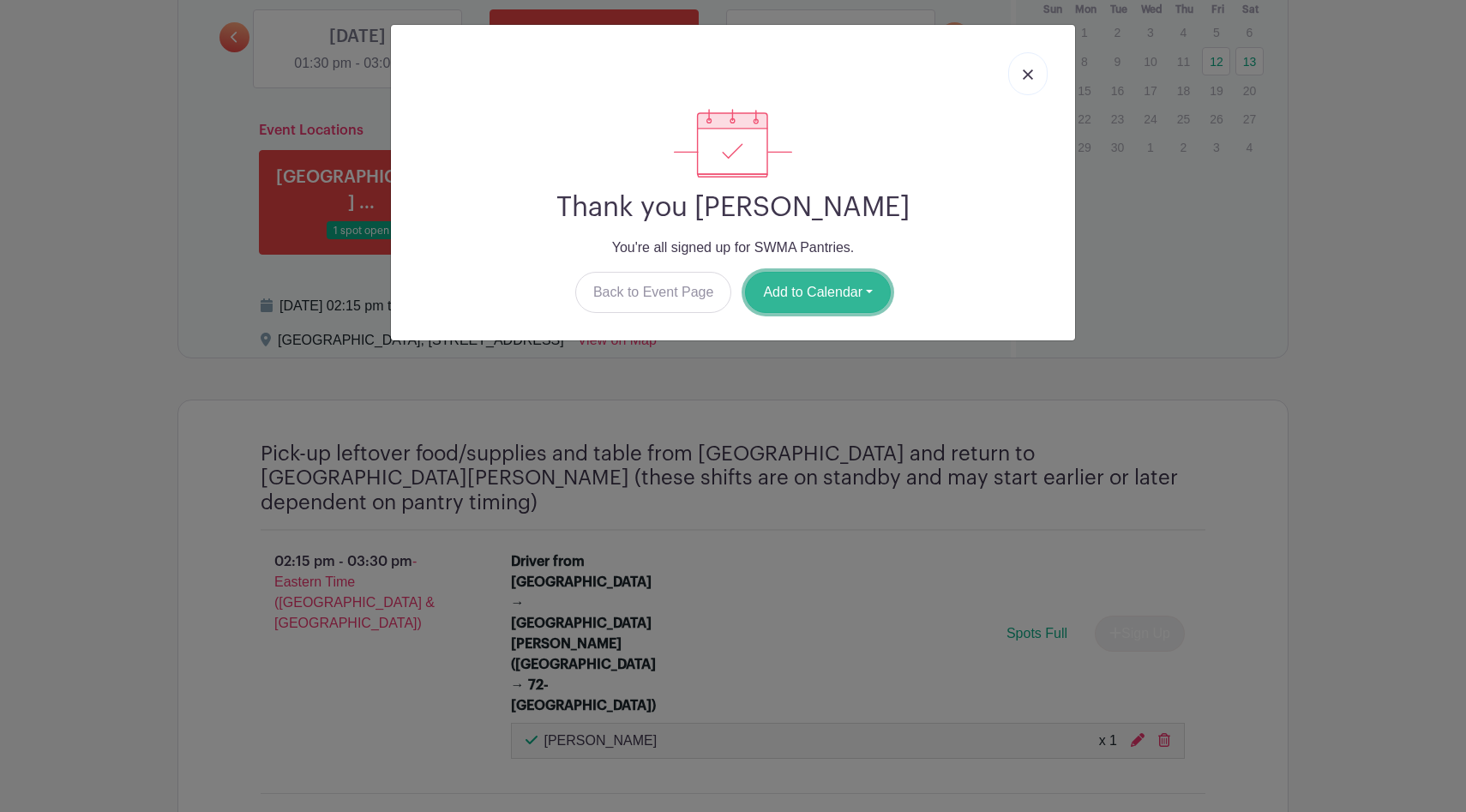
click at [765, 277] on button "Add to Calendar" at bounding box center [818, 292] width 146 height 41
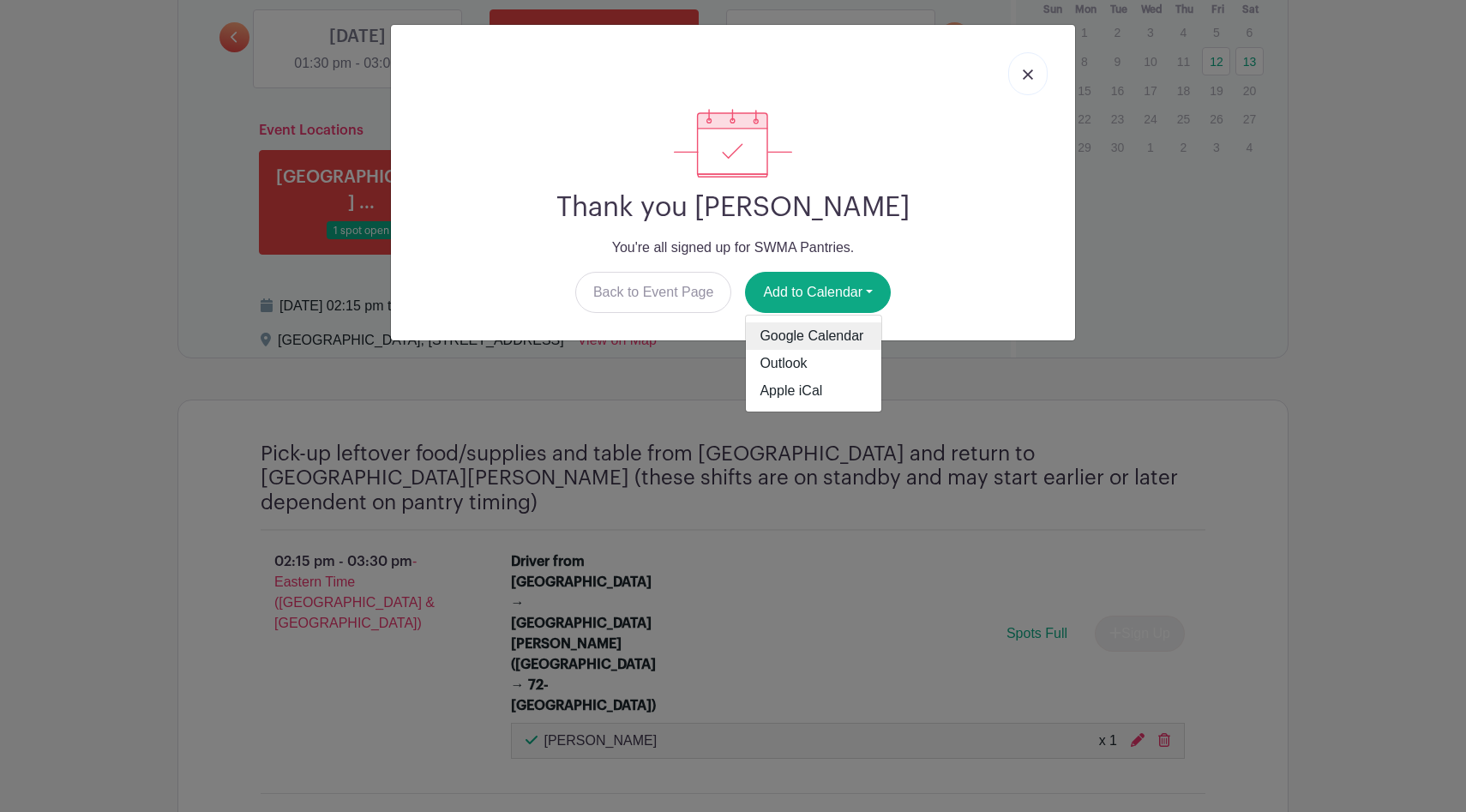
click at [830, 332] on link "Google Calendar" at bounding box center [813, 335] width 135 height 27
